Goal: Task Accomplishment & Management: Manage account settings

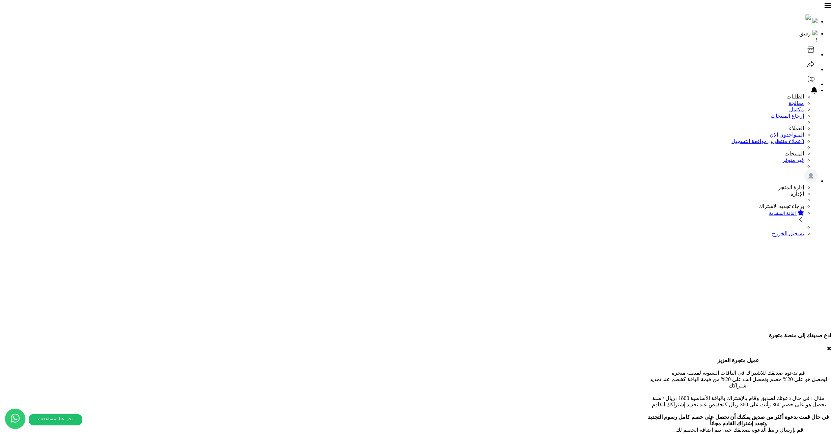
type textarea "**********"
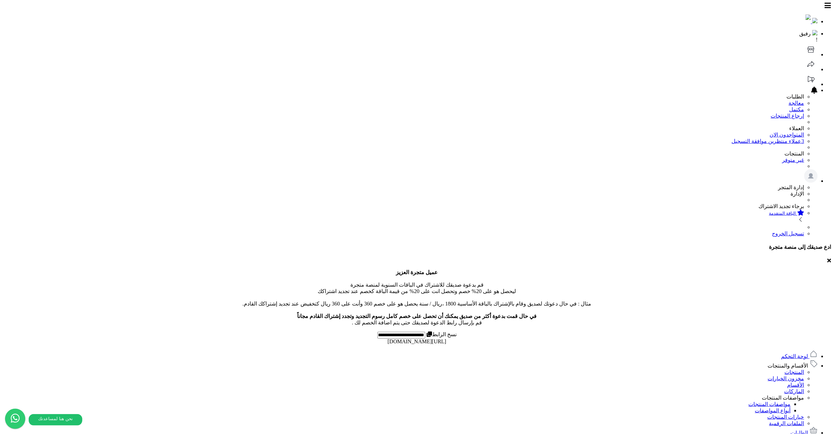
click at [798, 434] on link "المراجعات والأسئلة" at bounding box center [792, 442] width 52 height 6
click at [800, 430] on link "الطلبات" at bounding box center [804, 433] width 27 height 6
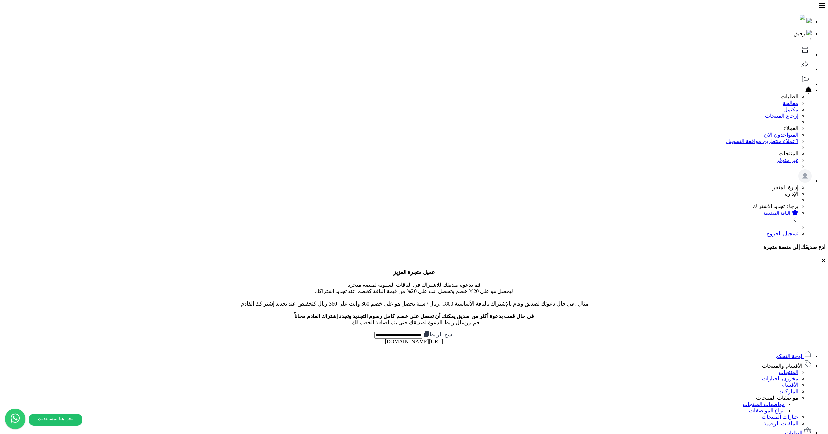
scroll to position [532, 0]
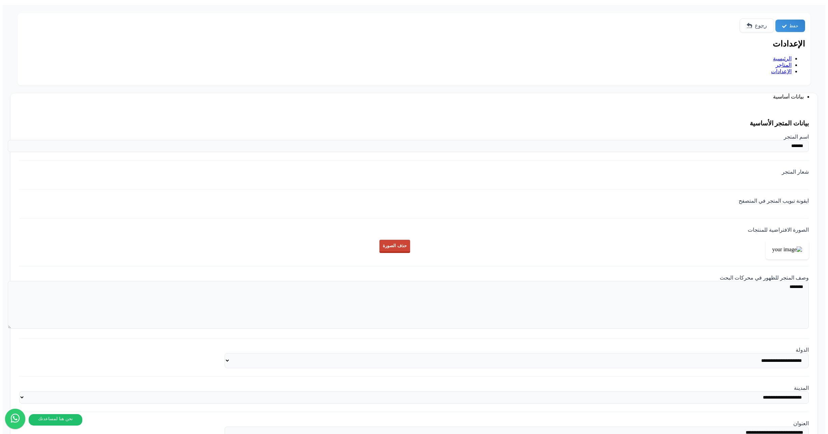
drag, startPoint x: 0, startPoint y: 0, endPoint x: 616, endPoint y: 221, distance: 654.6
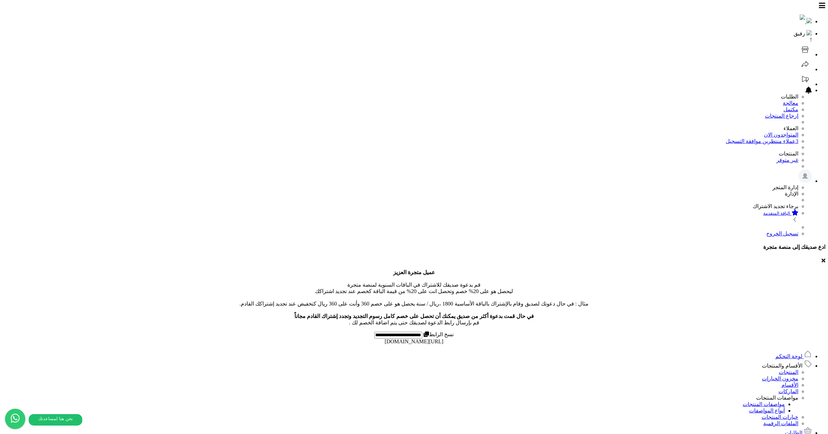
select select
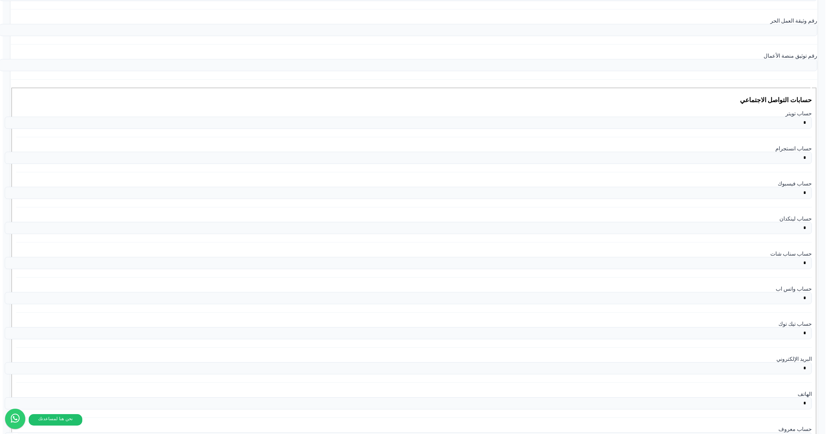
scroll to position [1108, 0]
select select "*"
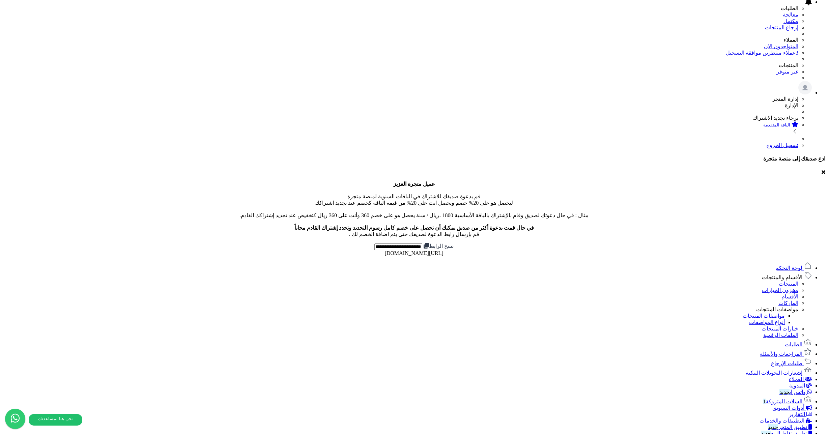
scroll to position [0, 0]
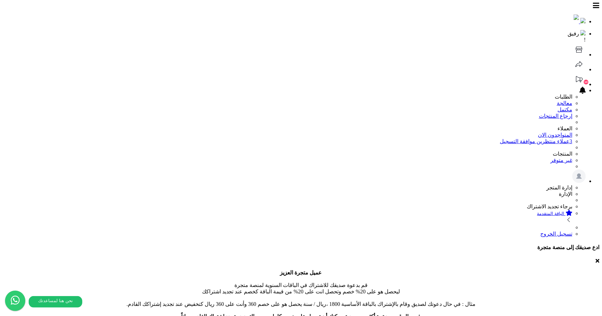
scroll to position [10, 0]
